Goal: Check status: Check status

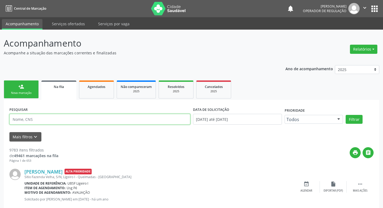
drag, startPoint x: 0, startPoint y: 0, endPoint x: 26, endPoint y: 119, distance: 122.1
click at [26, 119] on input "text" at bounding box center [99, 119] width 181 height 11
type input "706400149885988"
click at [345, 115] on button "Filtrar" at bounding box center [353, 119] width 17 height 9
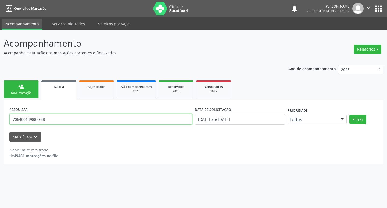
drag, startPoint x: 56, startPoint y: 116, endPoint x: 0, endPoint y: 115, distance: 55.9
click at [0, 115] on div "Acompanhamento Acompanhe a situação das marcações correntes e finalizadas Relat…" at bounding box center [193, 119] width 387 height 178
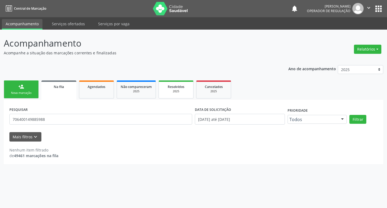
click at [192, 90] on link "Resolvidos 2025" at bounding box center [175, 89] width 35 height 18
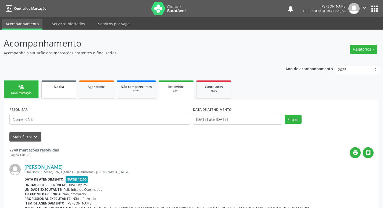
click at [59, 89] on span "Na fila" at bounding box center [59, 86] width 10 height 5
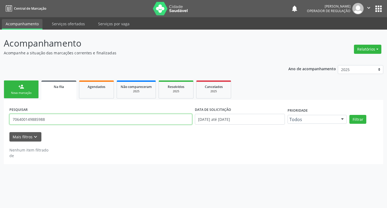
drag, startPoint x: 59, startPoint y: 121, endPoint x: 0, endPoint y: 112, distance: 59.7
click at [0, 112] on div "Acompanhamento Acompanhe a situação das marcações correntes e finalizadas Relat…" at bounding box center [193, 119] width 387 height 178
click at [22, 117] on input "70" at bounding box center [100, 119] width 183 height 11
click at [28, 117] on input "70" at bounding box center [100, 119] width 183 height 11
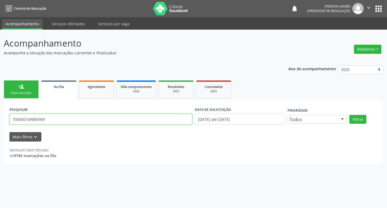
type input "706400149885989"
click at [349, 115] on button "Filtrar" at bounding box center [357, 119] width 17 height 9
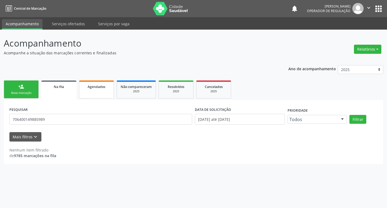
click at [92, 88] on span "Agendados" at bounding box center [97, 86] width 18 height 5
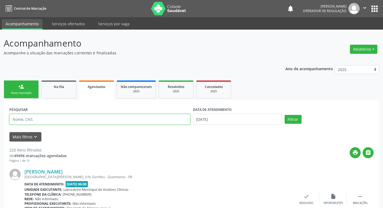
click at [117, 121] on input "text" at bounding box center [99, 119] width 181 height 11
type input "706400149885989"
click at [284, 115] on button "Filtrar" at bounding box center [292, 119] width 17 height 9
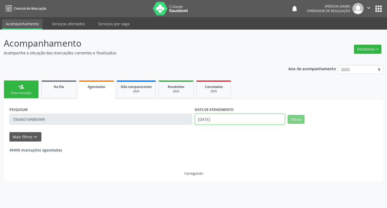
click at [241, 121] on input "[DATE]" at bounding box center [240, 119] width 90 height 11
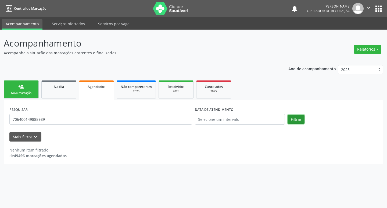
click at [297, 117] on button "Filtrar" at bounding box center [295, 119] width 17 height 9
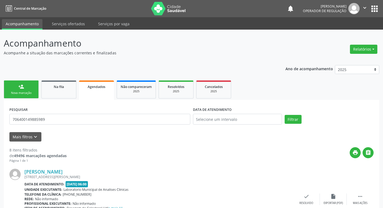
click at [382, 55] on html "Central de Marcação notifications [PERSON_NAME] Operador de regulação  Configu…" at bounding box center [191, 104] width 383 height 208
click at [149, 93] on link "Não compareceram 2025" at bounding box center [136, 89] width 39 height 18
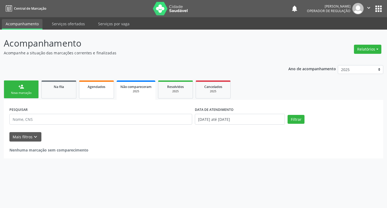
click at [85, 90] on link "Agendados" at bounding box center [96, 89] width 35 height 18
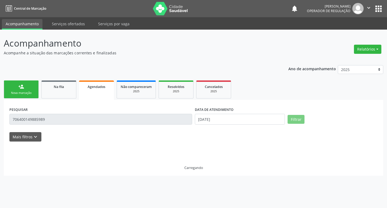
click at [21, 94] on div "Nova marcação" at bounding box center [21, 93] width 27 height 4
